Goal: Information Seeking & Learning: Learn about a topic

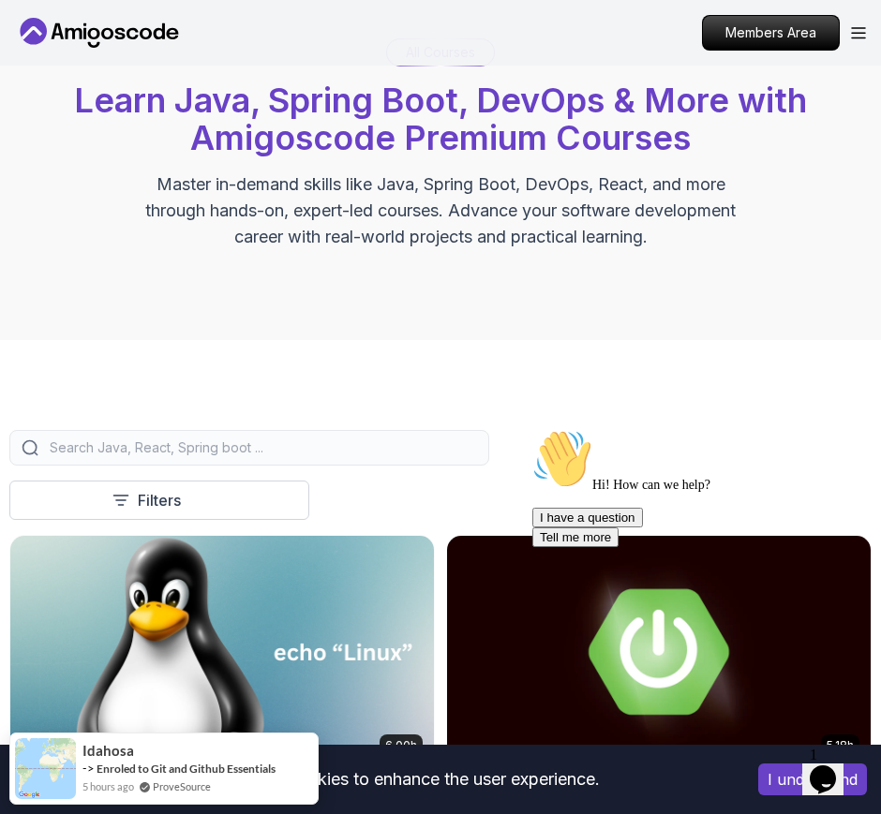
scroll to position [820, 0]
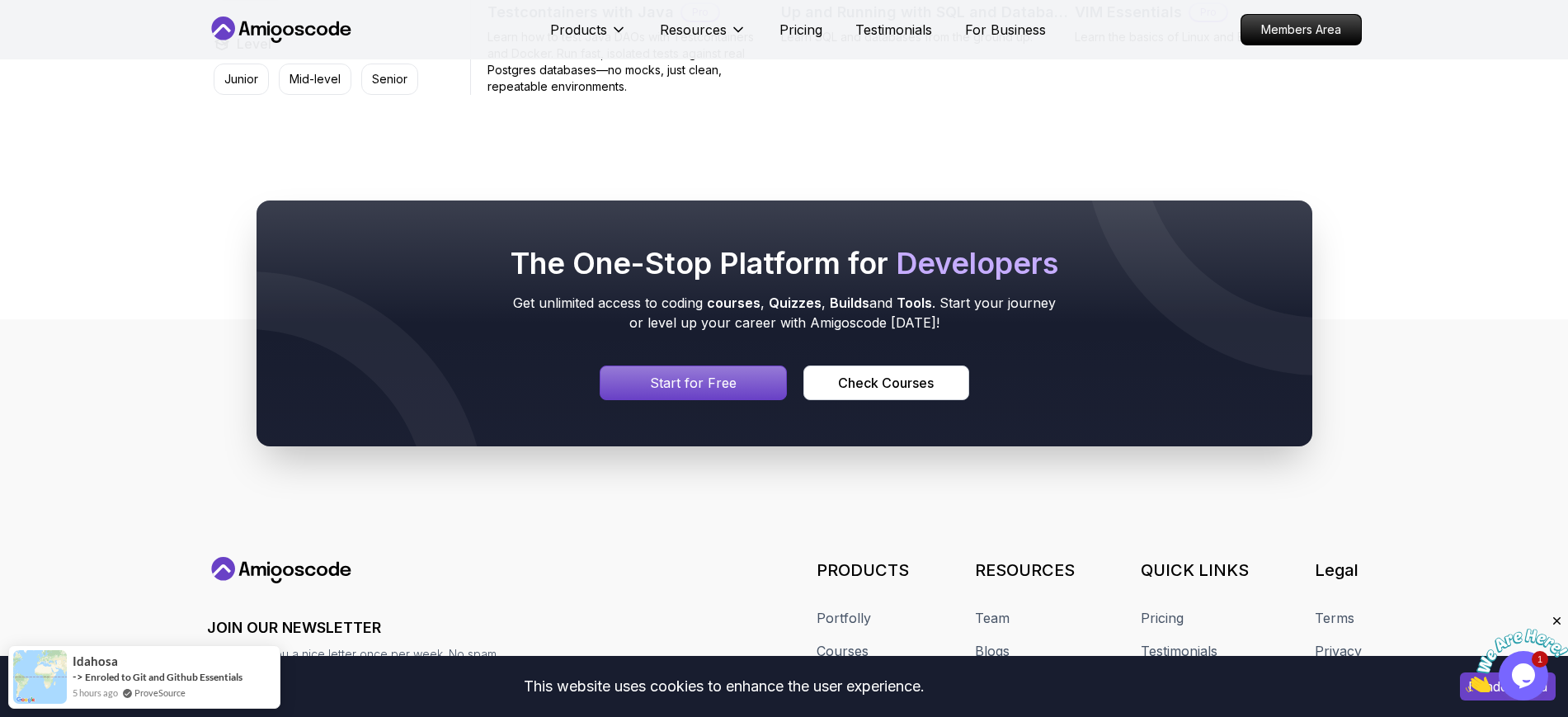
scroll to position [4886, 0]
